Goal: Navigation & Orientation: Go to known website

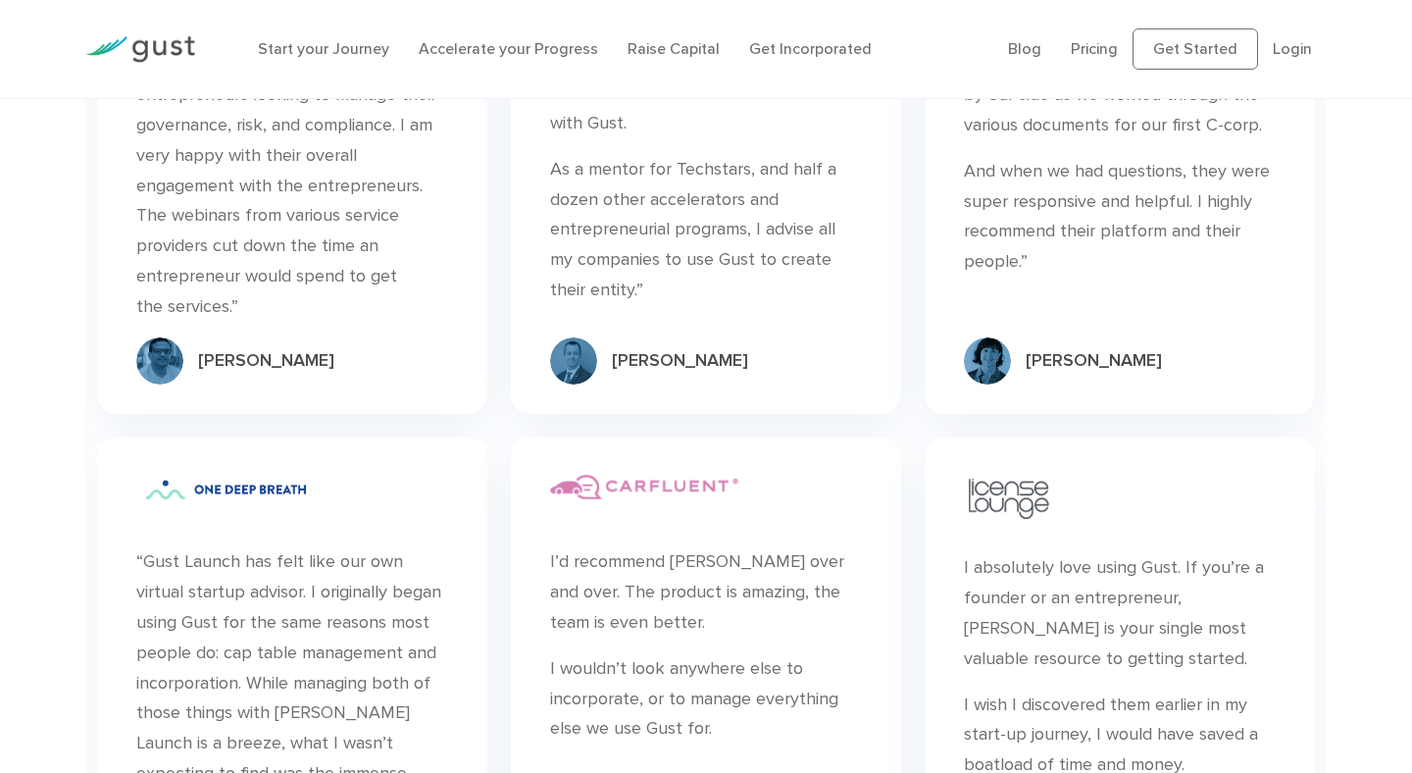
scroll to position [1639, 0]
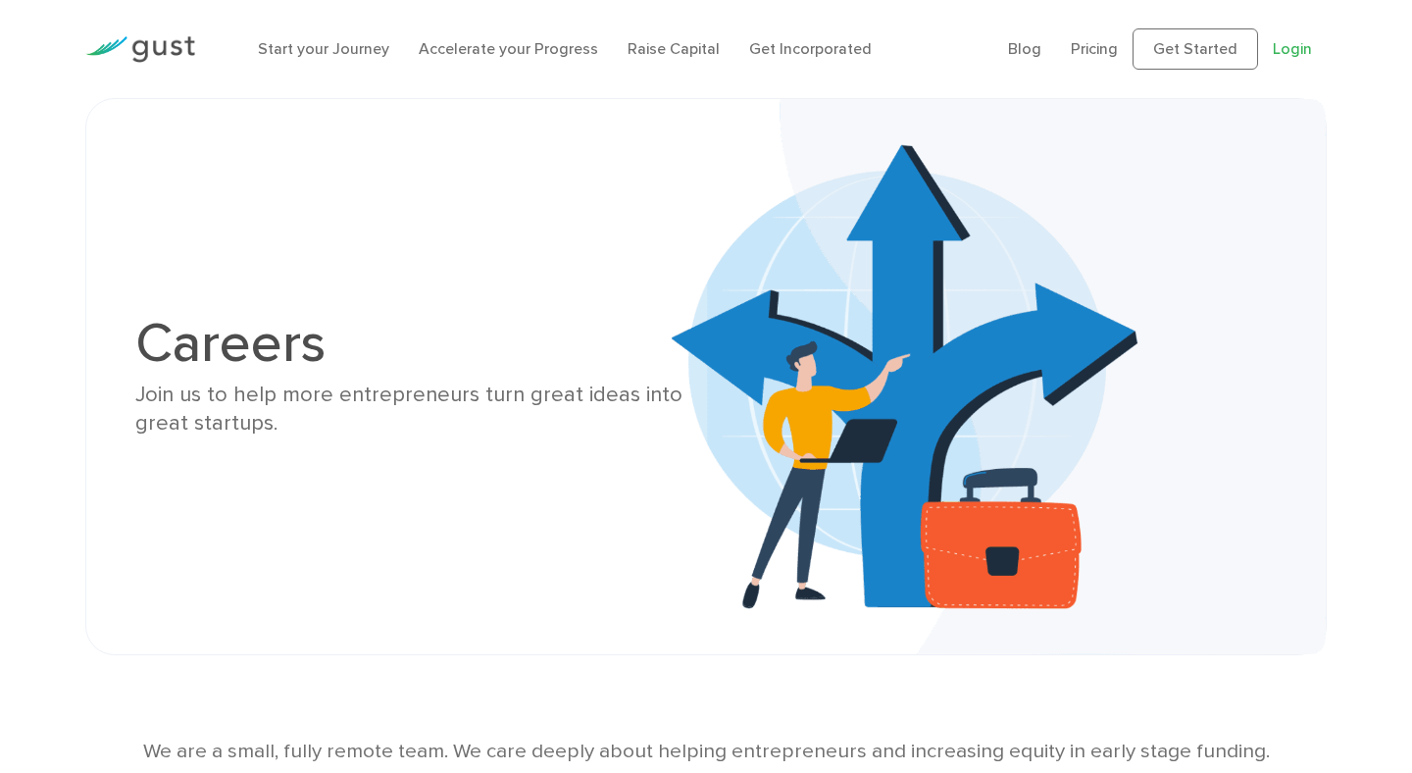
click at [1290, 53] on link "Login" at bounding box center [1292, 48] width 39 height 19
